Goal: Task Accomplishment & Management: Use online tool/utility

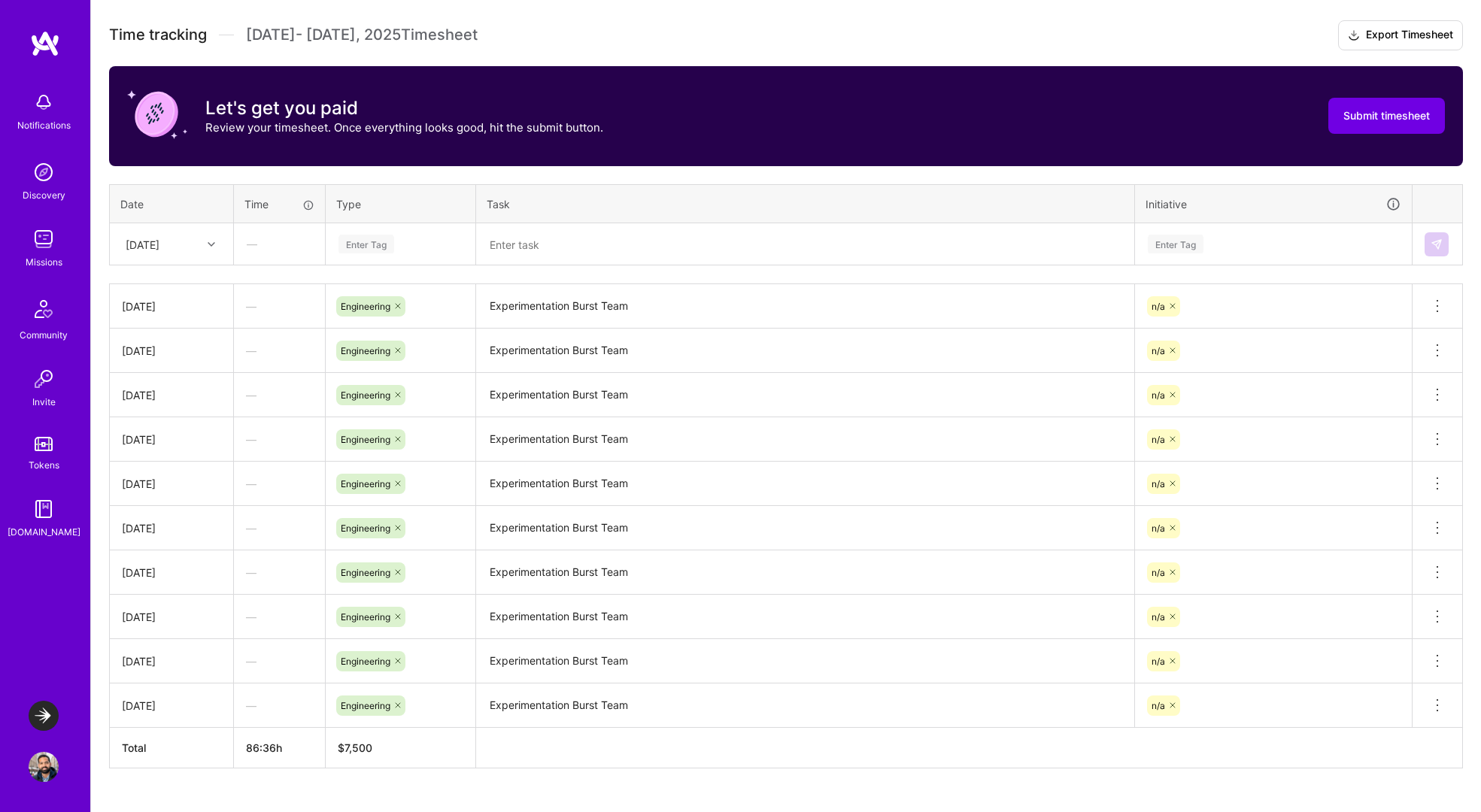
scroll to position [481, 0]
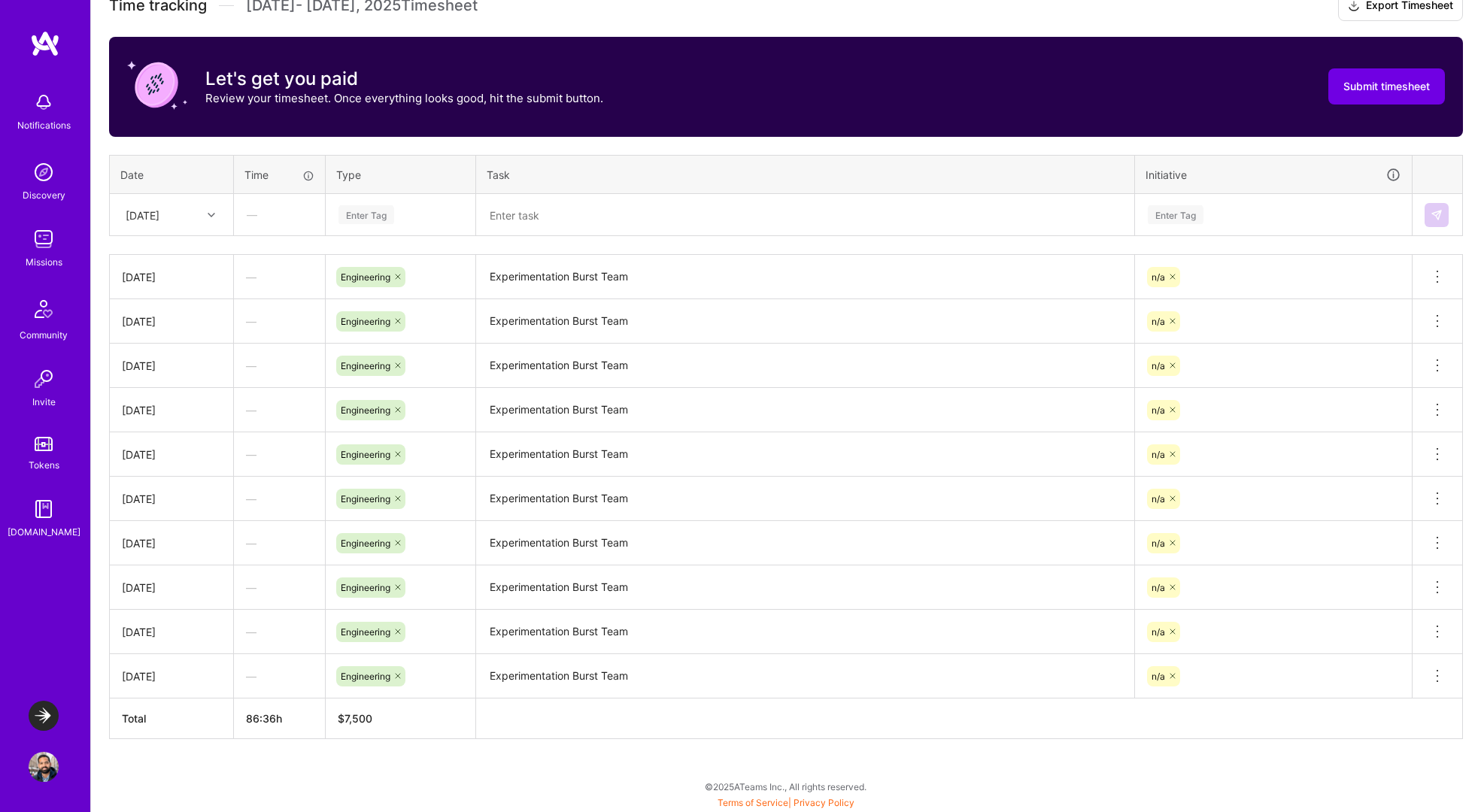
click at [361, 212] on div "Enter Tag" at bounding box center [367, 214] width 56 height 23
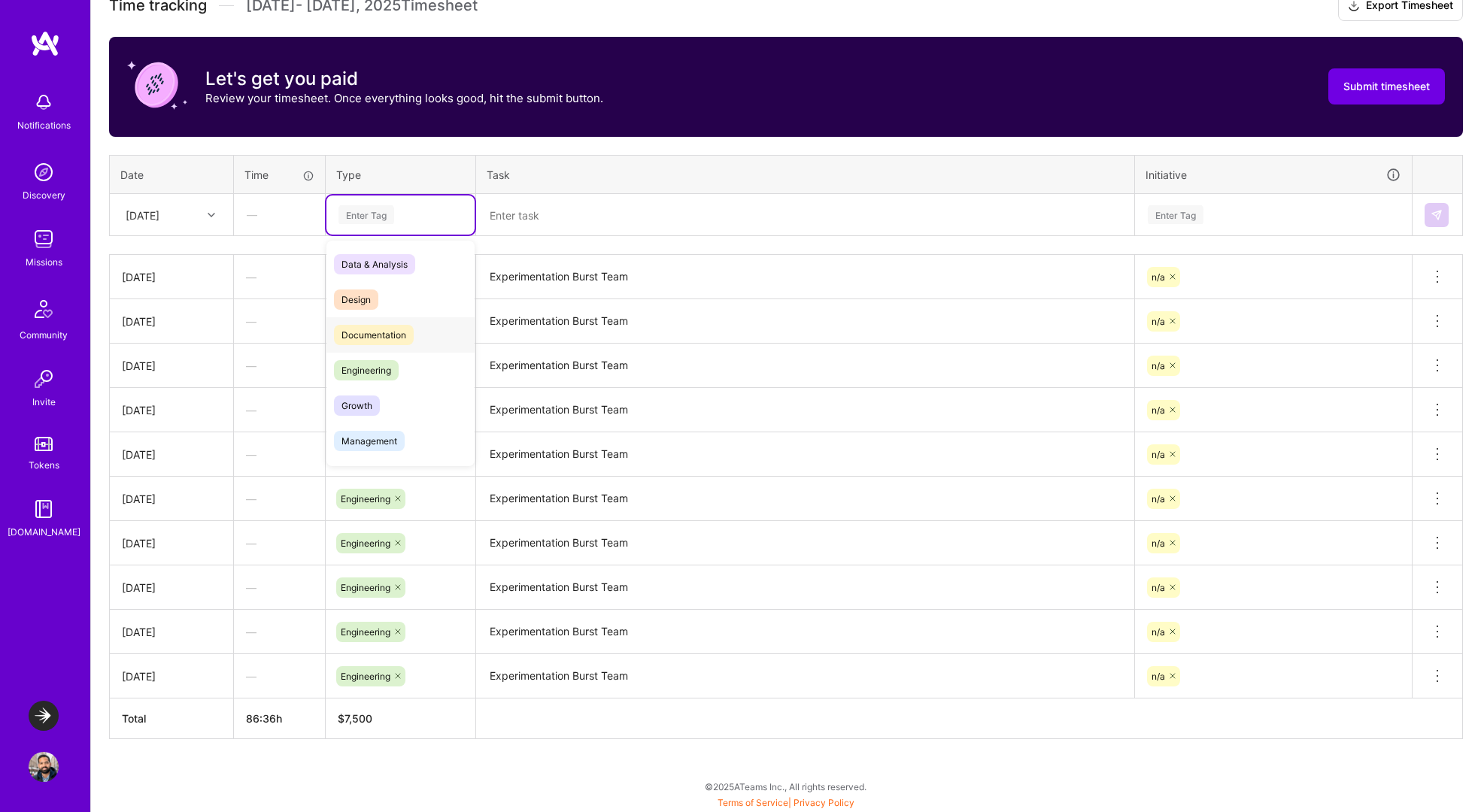
click at [359, 360] on span "Engineering" at bounding box center [366, 370] width 65 height 21
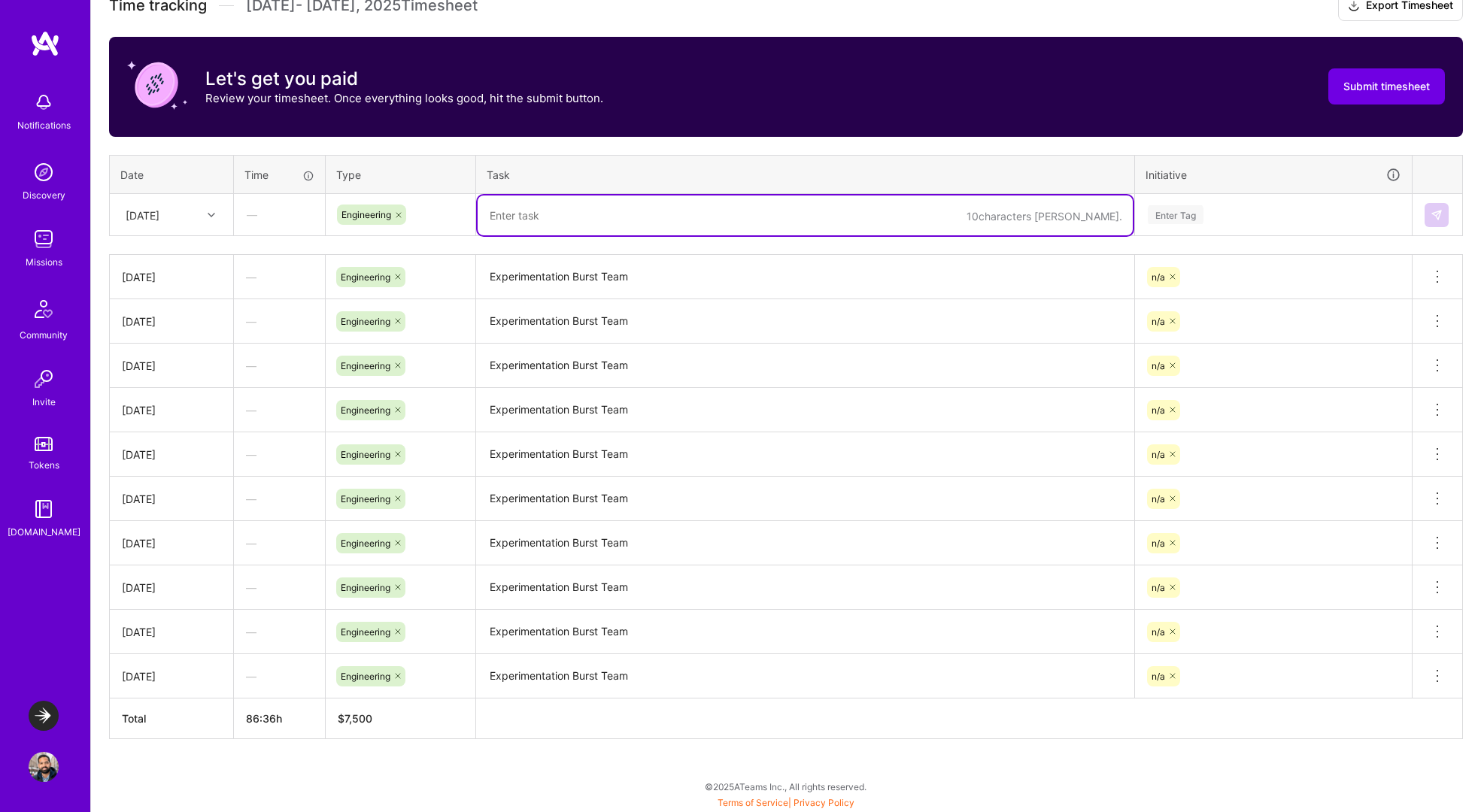
click at [511, 275] on textarea "Experimentation Burst Team" at bounding box center [806, 277] width 655 height 41
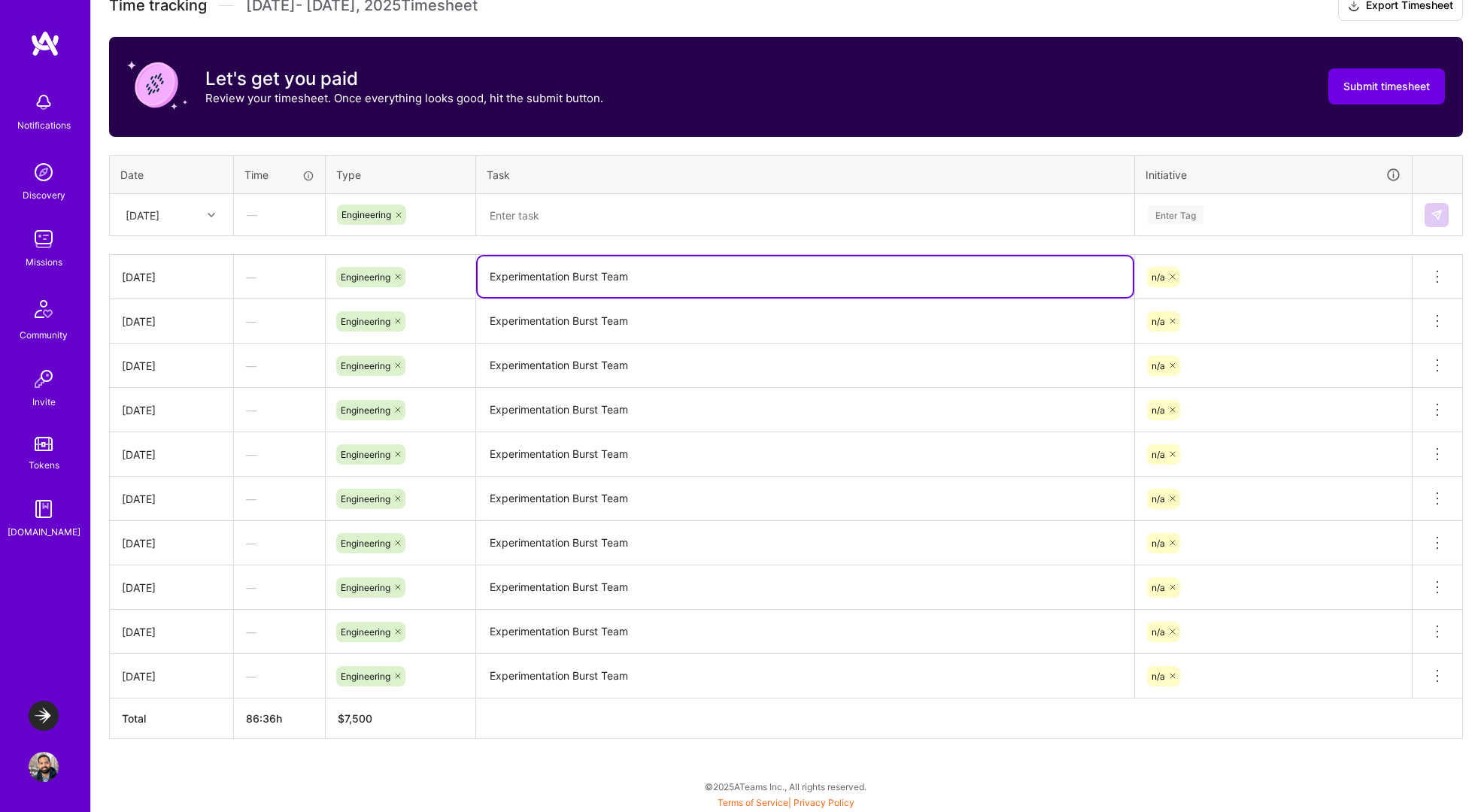
drag, startPoint x: 511, startPoint y: 275, endPoint x: 600, endPoint y: 275, distance: 89.0
click at [600, 275] on textarea "Experimentation Burst Team" at bounding box center [806, 276] width 655 height 40
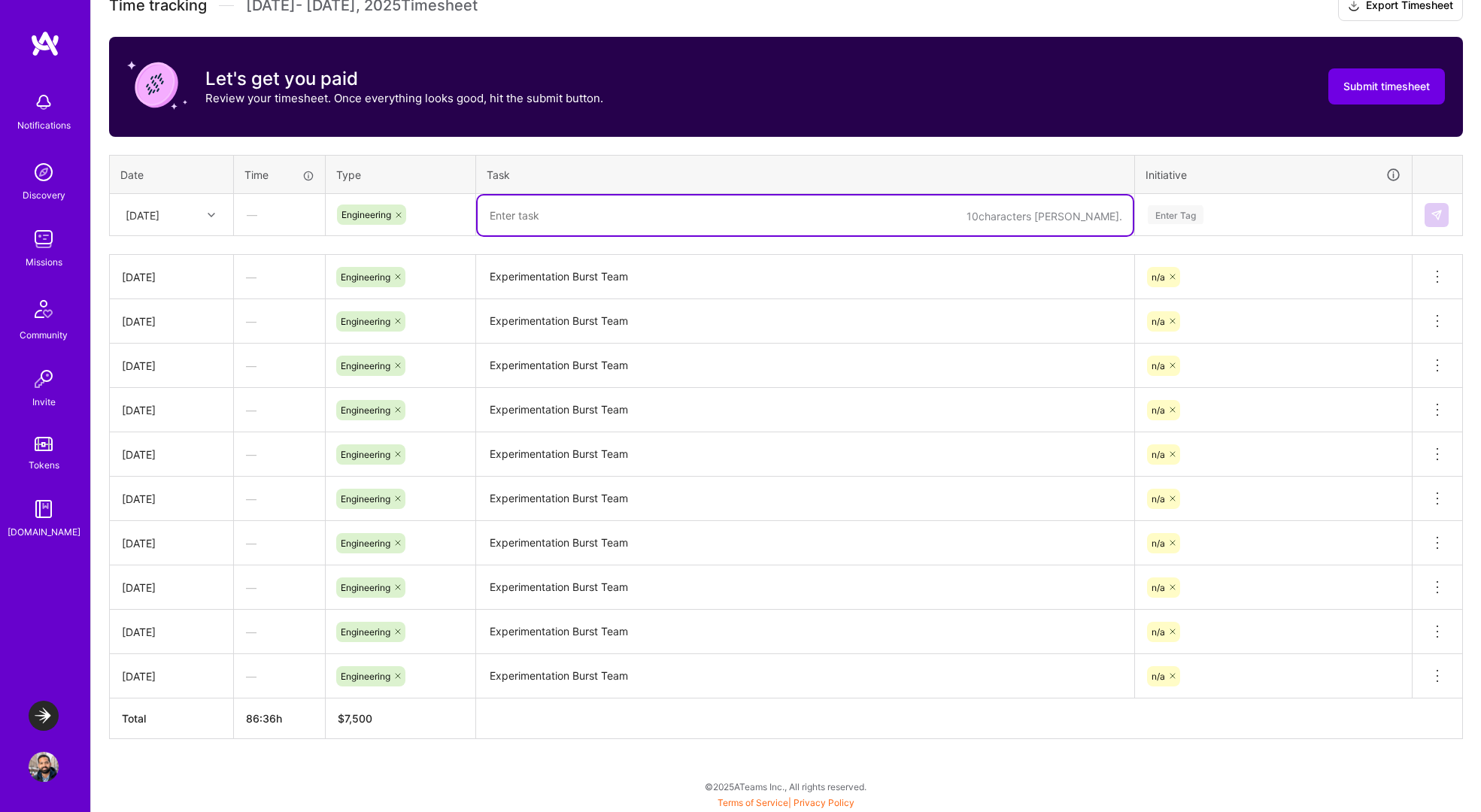
click at [636, 218] on textarea at bounding box center [806, 215] width 655 height 40
paste textarea "Experimentation Burst Team"
type textarea "Experimentation Burst Team"
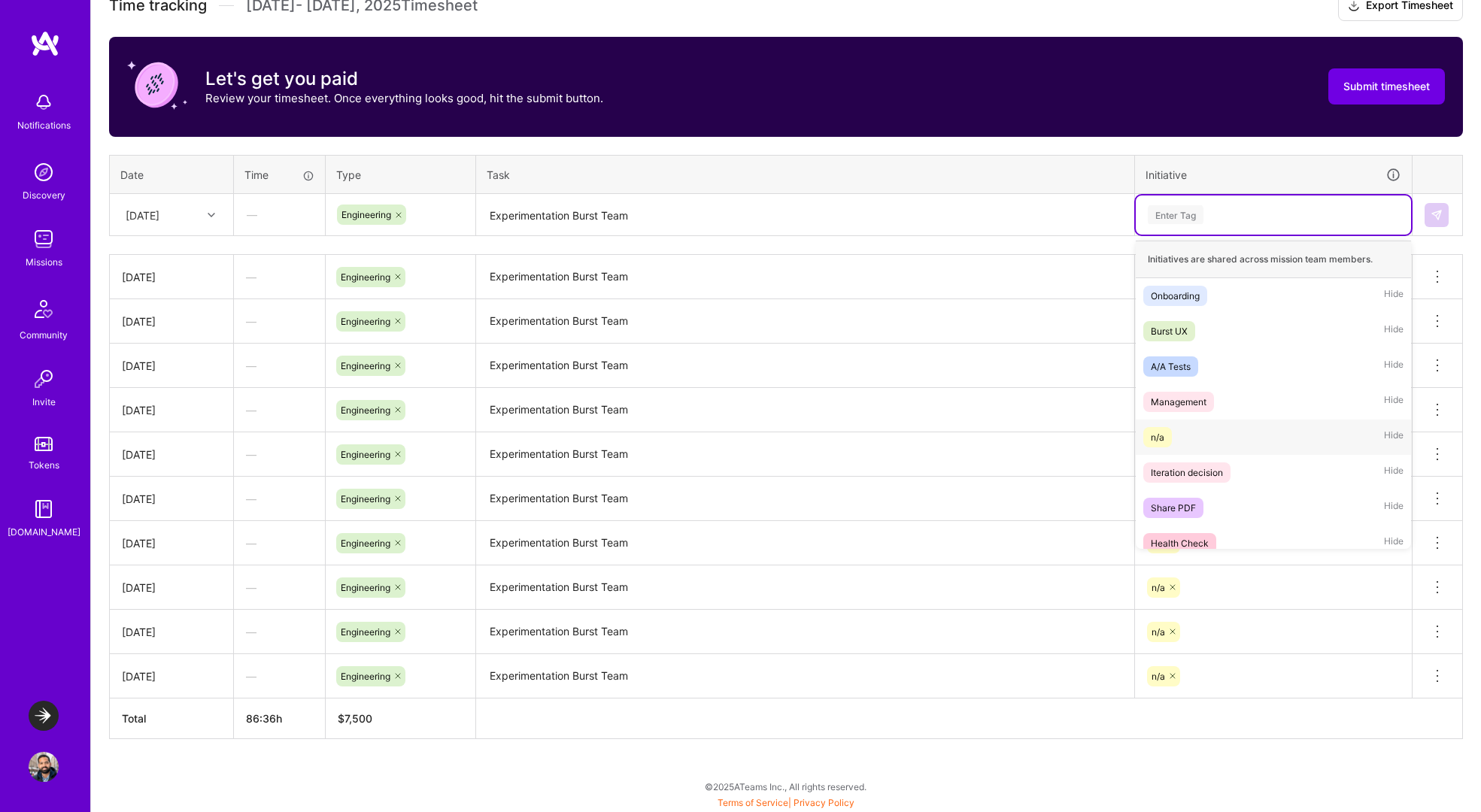
click at [1187, 440] on div "n/a Hide" at bounding box center [1273, 438] width 275 height 36
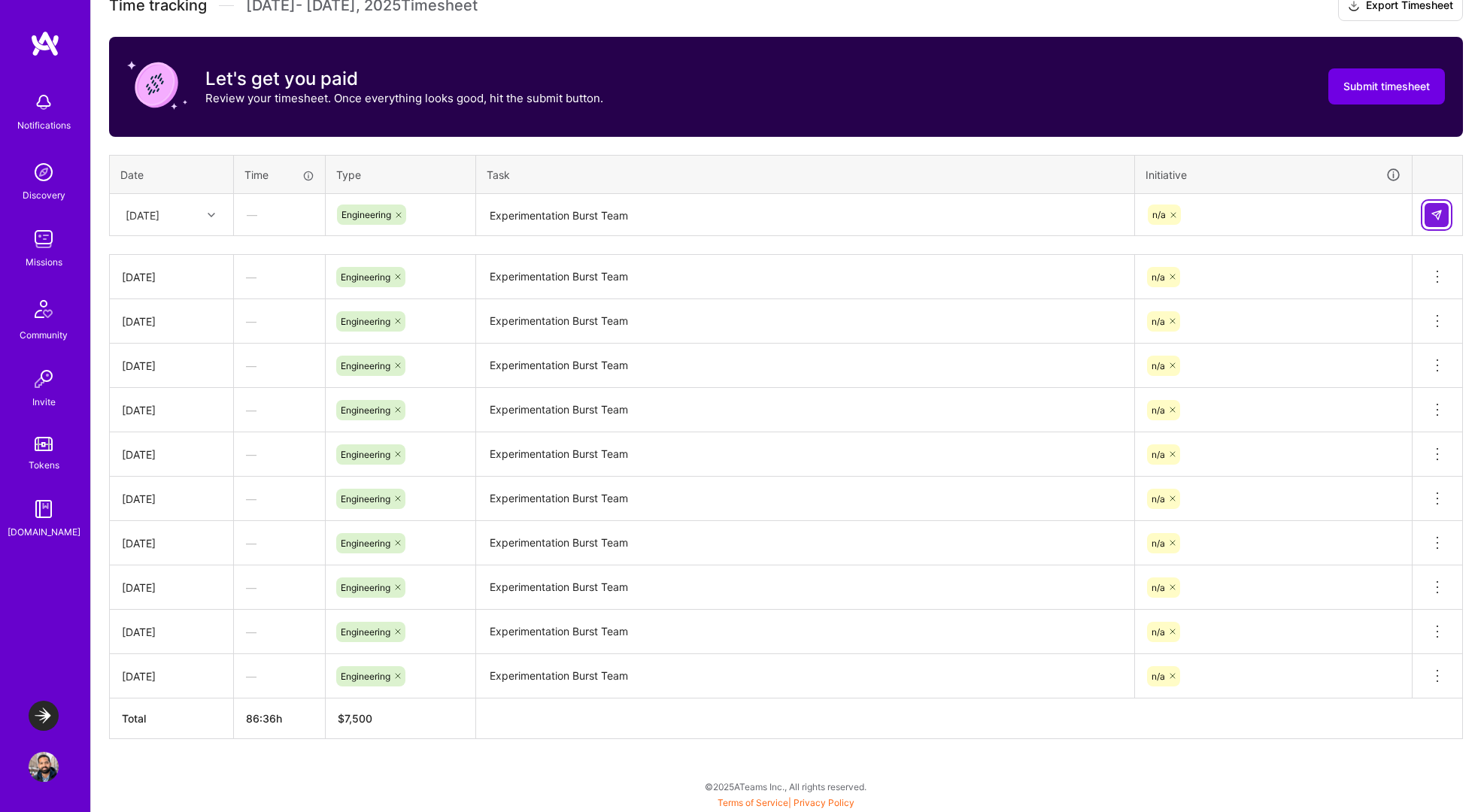
click at [1439, 210] on img at bounding box center [1437, 215] width 12 height 12
